Goal: Find specific page/section: Find specific page/section

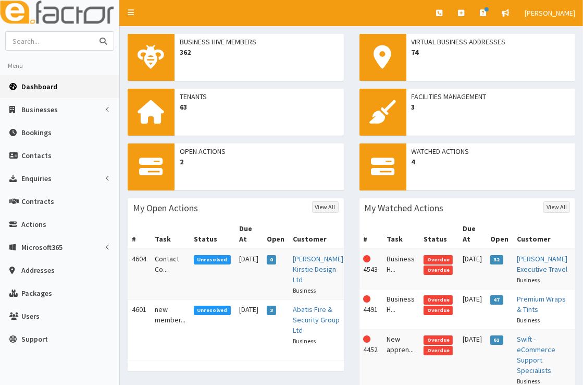
click at [63, 46] on input "text" at bounding box center [50, 41] width 88 height 18
type input "g"
type input "hardy"
click at [93, 32] on button "submit" at bounding box center [103, 41] width 21 height 18
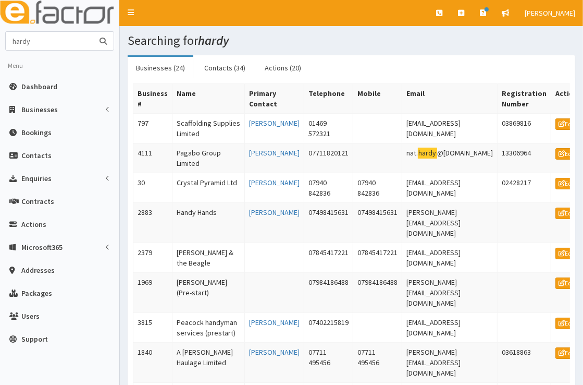
drag, startPoint x: 46, startPoint y: 41, endPoint x: -2, endPoint y: 44, distance: 48.1
type input "m"
type input "crystal pyramid"
click at [93, 32] on button "submit" at bounding box center [103, 41] width 21 height 18
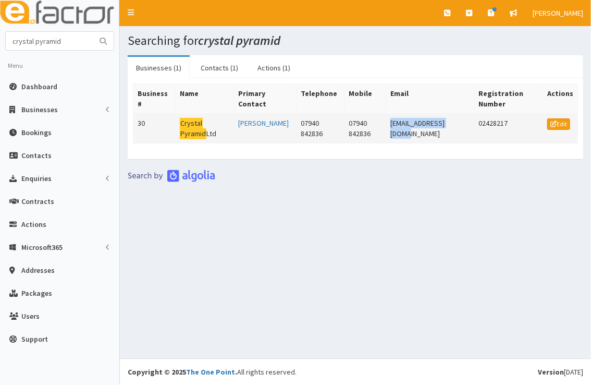
drag, startPoint x: 469, startPoint y: 125, endPoint x: 400, endPoint y: 125, distance: 68.3
click at [400, 125] on td "mark@cplinternet.net" at bounding box center [430, 129] width 89 height 30
